Goal: Information Seeking & Learning: Learn about a topic

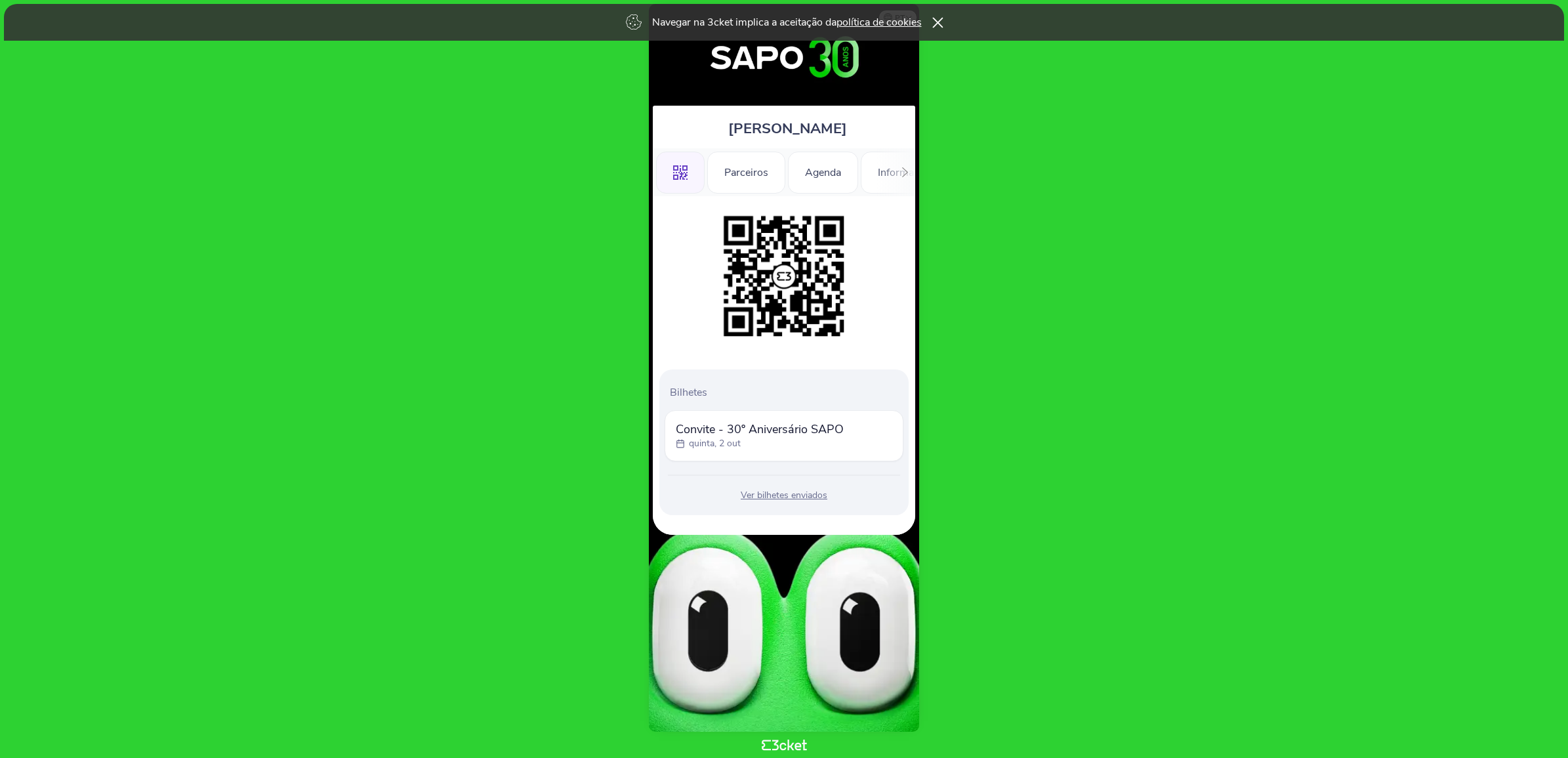
click at [938, 17] on icon at bounding box center [936, 22] width 11 height 11
click at [935, 15] on div "Navegar na 3cket implica a aceitação da política de cookies" at bounding box center [784, 22] width 1560 height 37
click at [937, 22] on icon at bounding box center [936, 22] width 11 height 11
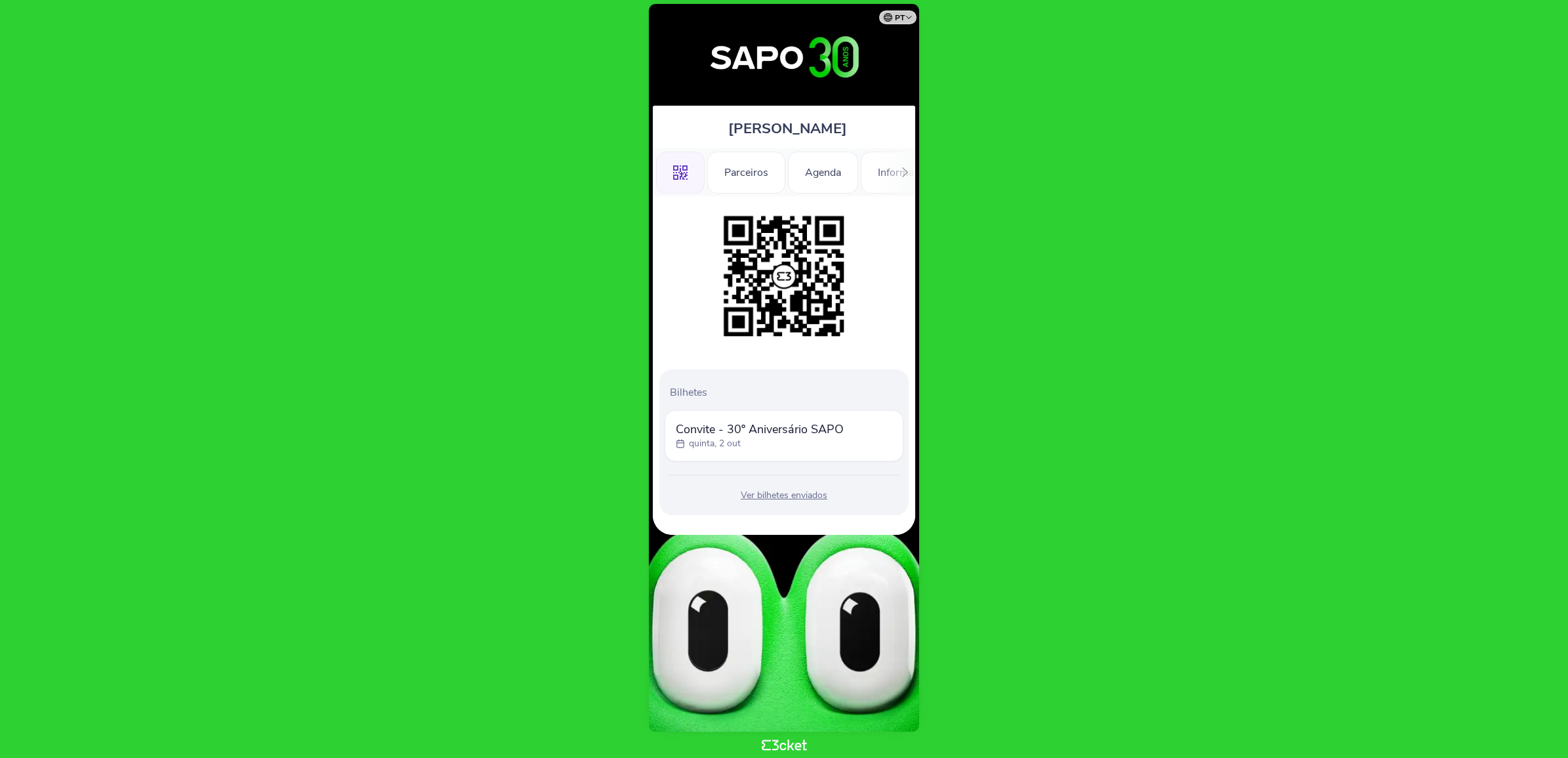
click at [902, 172] on icon at bounding box center [905, 173] width 10 height 10
click at [821, 169] on div "Informações" at bounding box center [865, 173] width 92 height 42
click at [768, 169] on div "Informações Adicionais" at bounding box center [746, 173] width 144 height 42
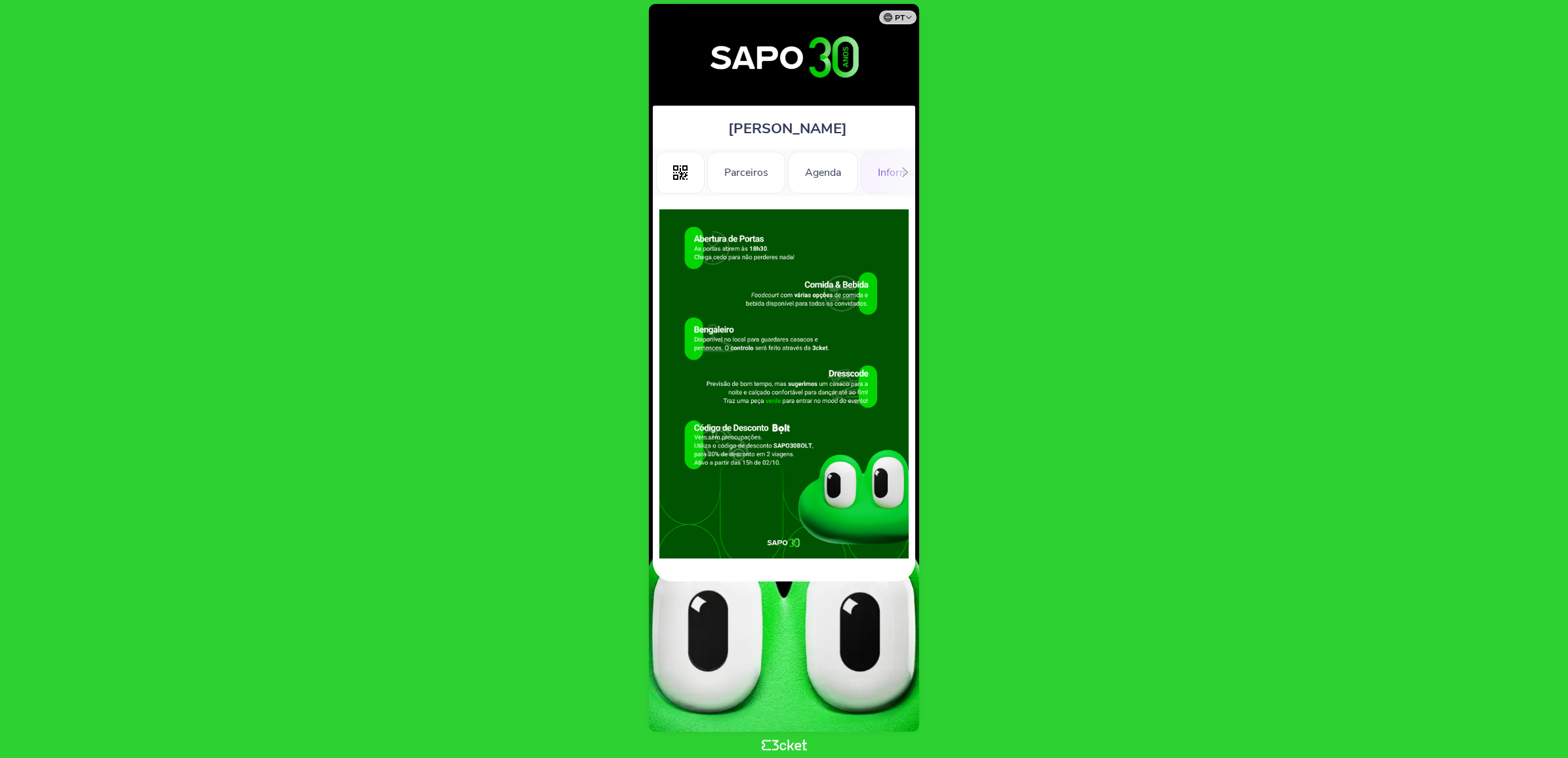
click at [874, 168] on div "Informações Adicionais" at bounding box center [933, 173] width 144 height 42
